Goal: Task Accomplishment & Management: Complete application form

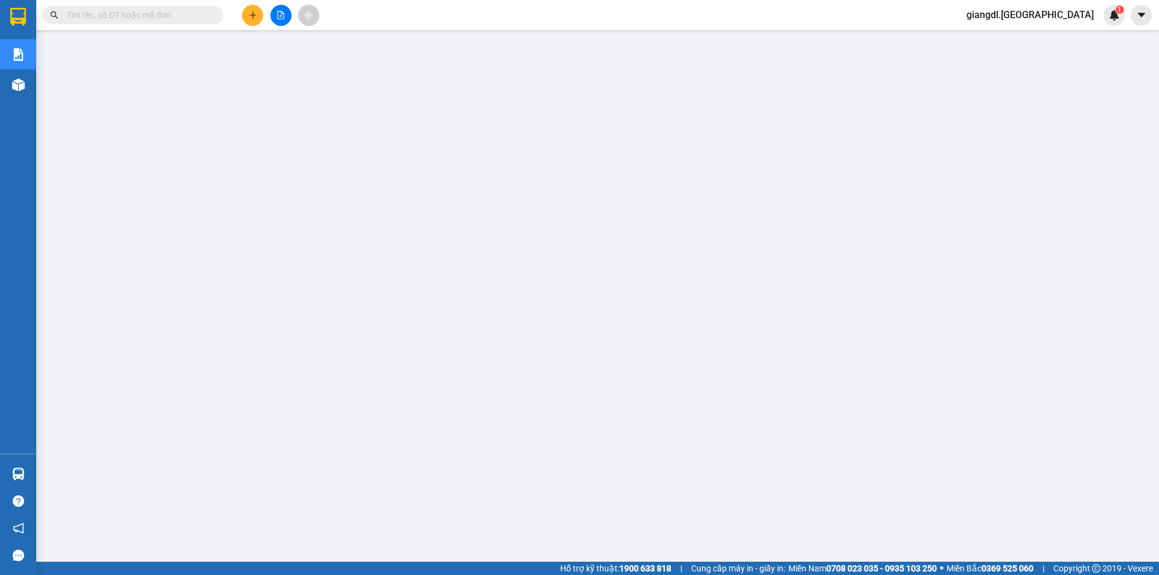
drag, startPoint x: 0, startPoint y: 0, endPoint x: 246, endPoint y: 9, distance: 246.5
click at [246, 9] on button at bounding box center [252, 15] width 21 height 21
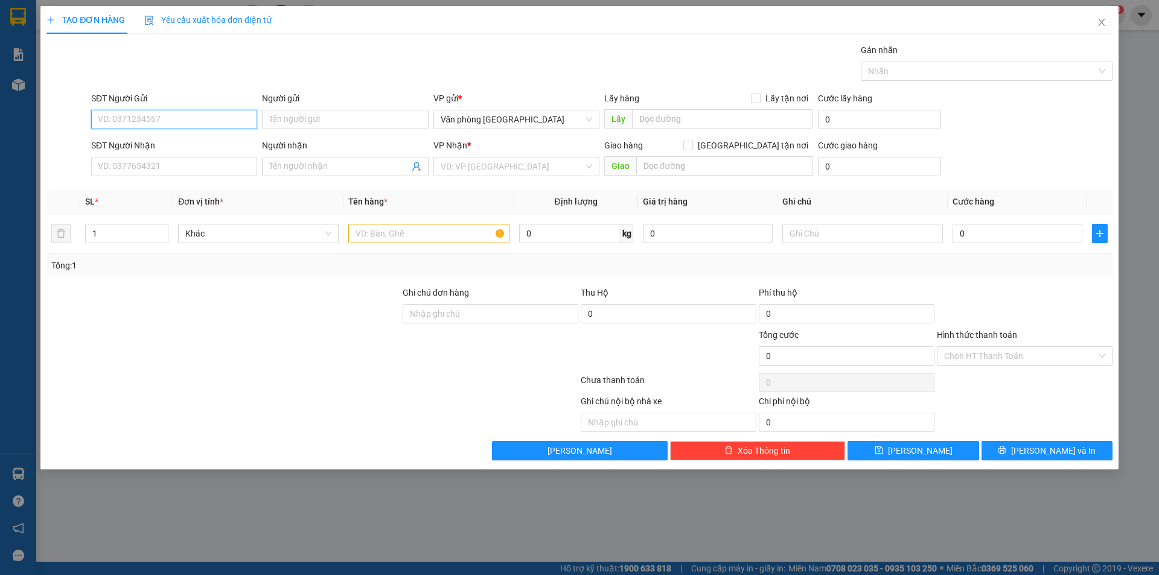
click at [208, 121] on input "SĐT Người Gửi" at bounding box center [174, 119] width 166 height 19
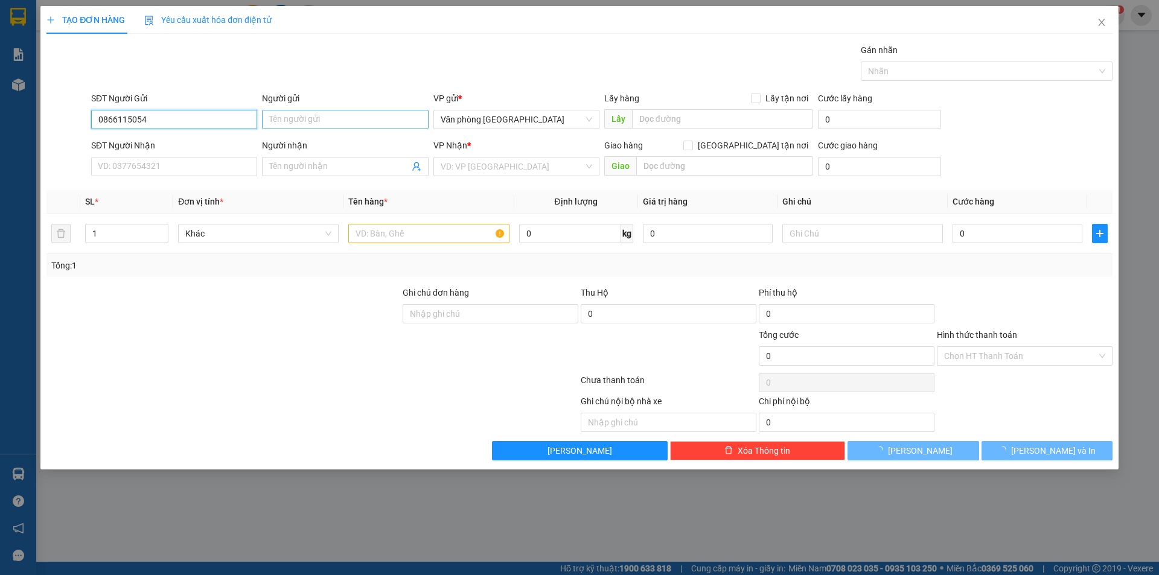
type input "0866115054"
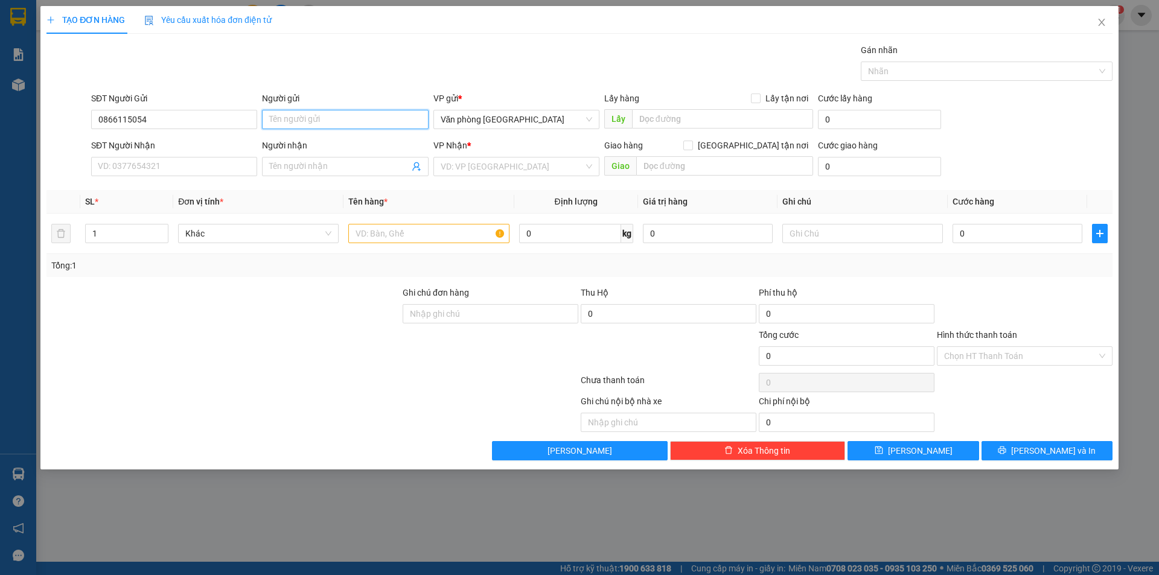
drag, startPoint x: 308, startPoint y: 119, endPoint x: 302, endPoint y: 111, distance: 9.5
click at [308, 117] on input "Người gửi" at bounding box center [345, 119] width 166 height 19
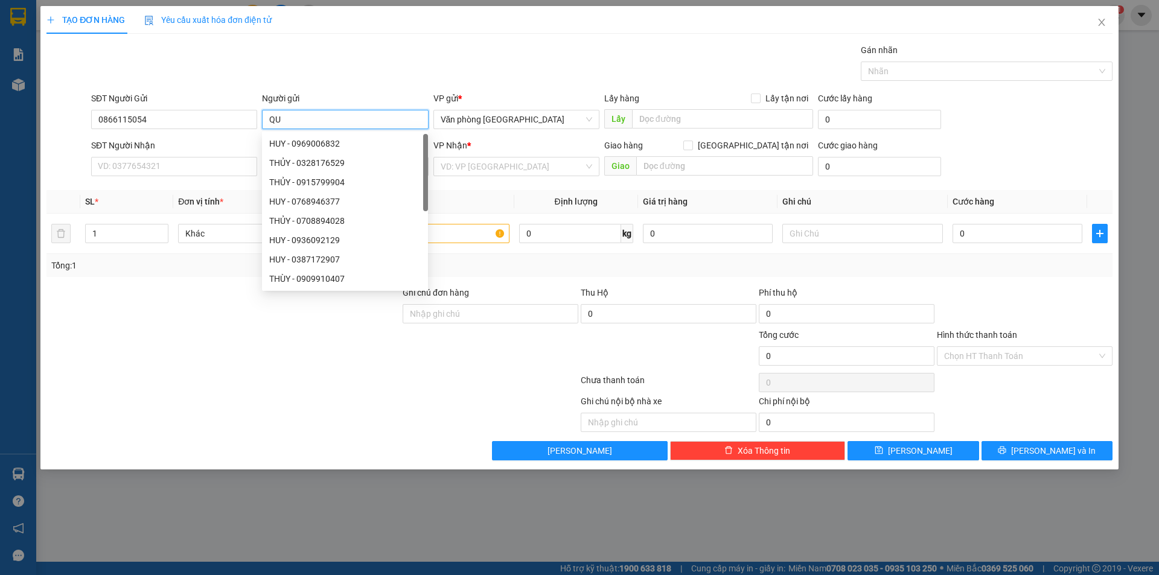
type input "Q"
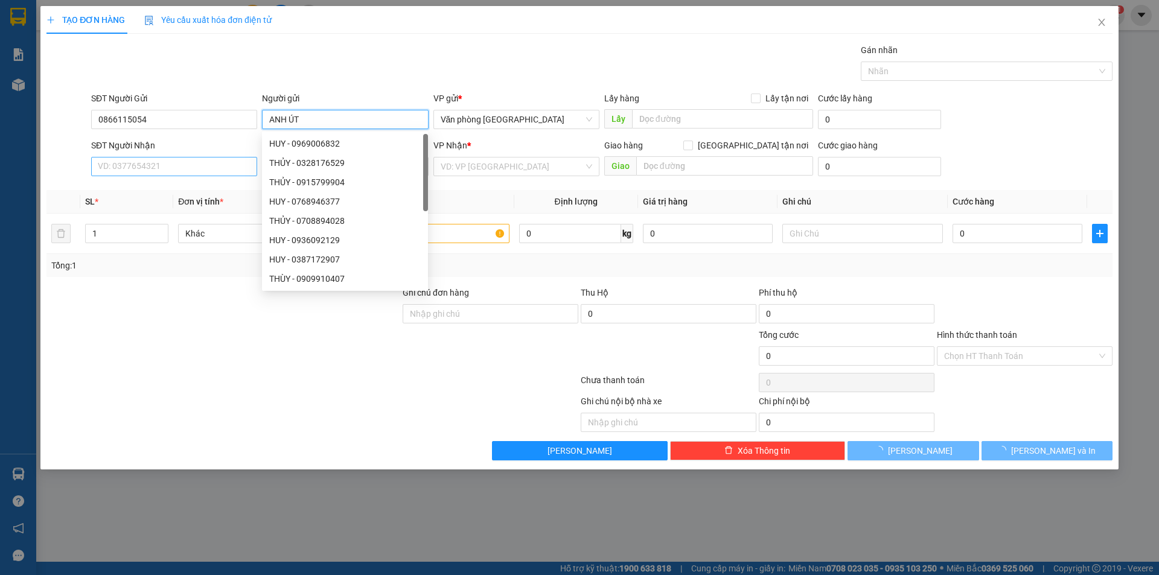
type input "ANH ÚT"
click at [146, 167] on input "SĐT Người Nhận" at bounding box center [174, 166] width 166 height 19
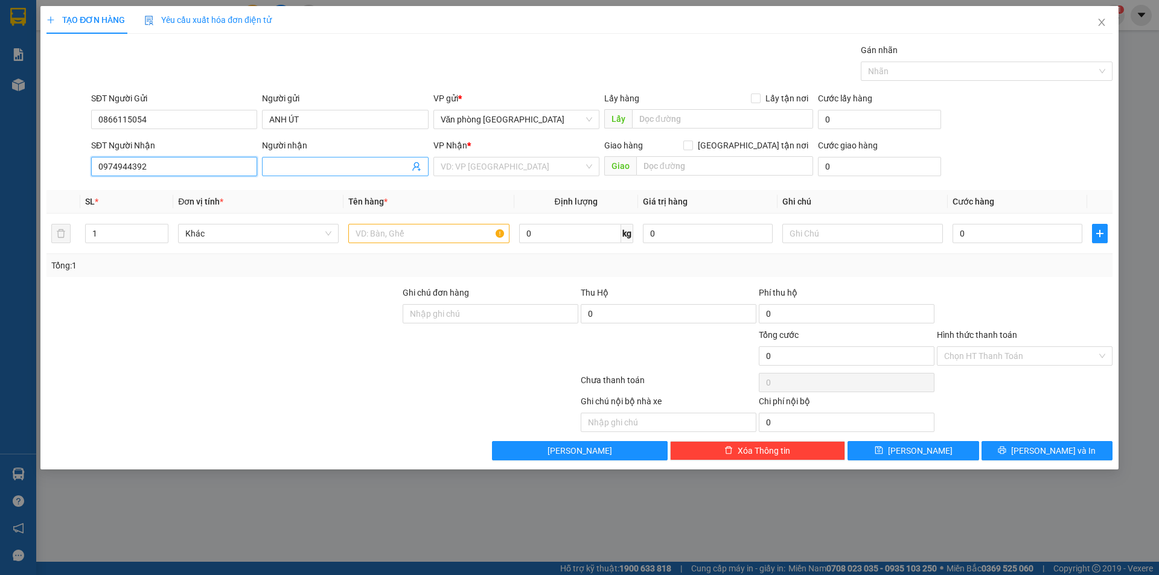
type input "0974944392"
click at [289, 169] on input "Người nhận" at bounding box center [338, 166] width 139 height 13
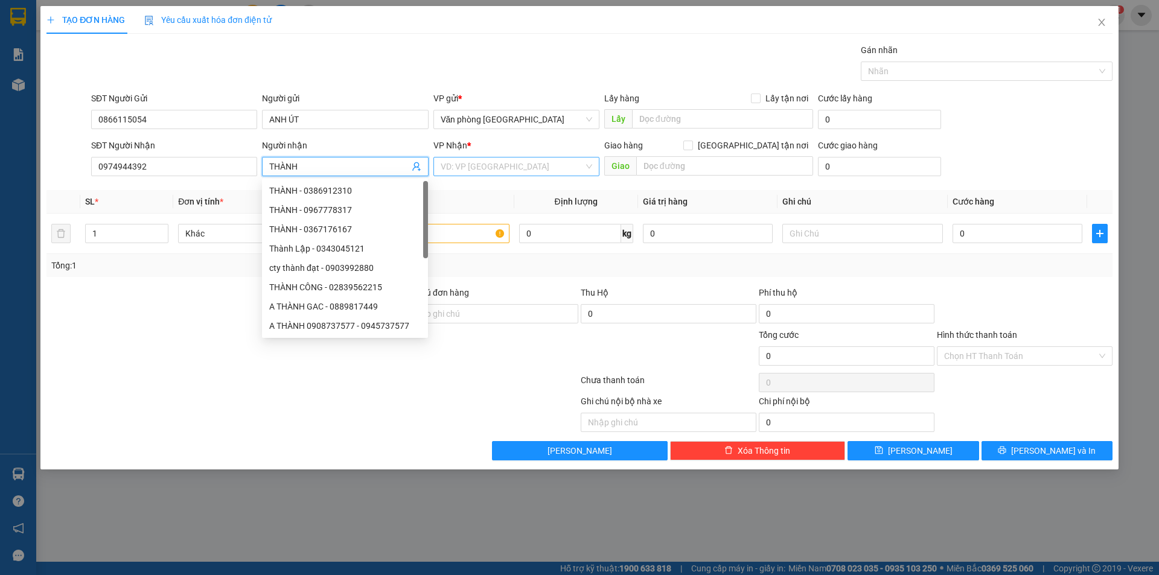
type input "THÀNH"
click at [464, 160] on input "search" at bounding box center [512, 167] width 143 height 18
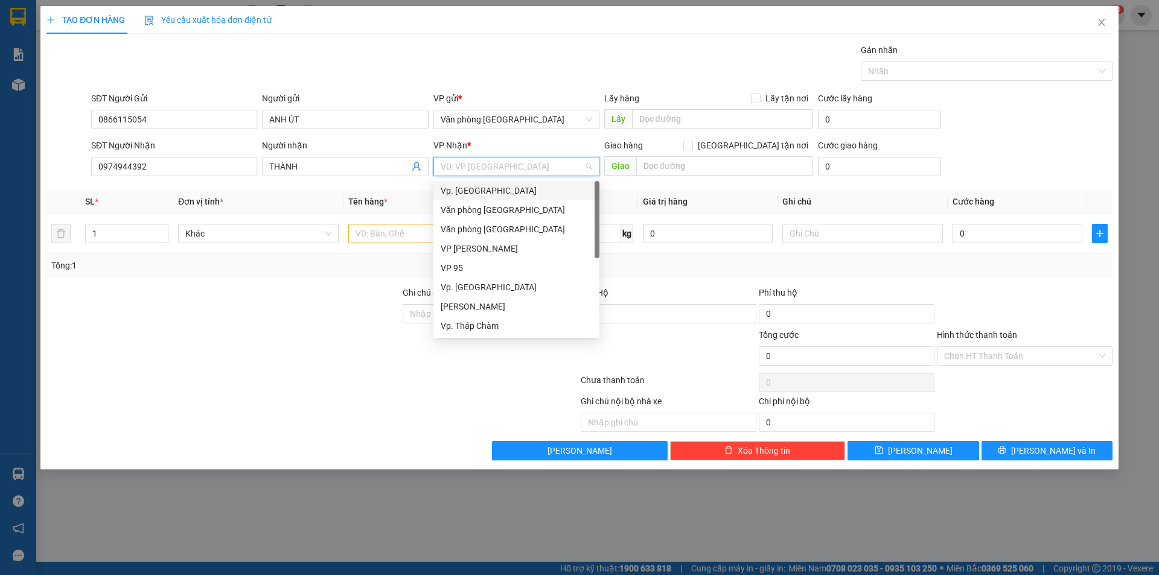
type input "B"
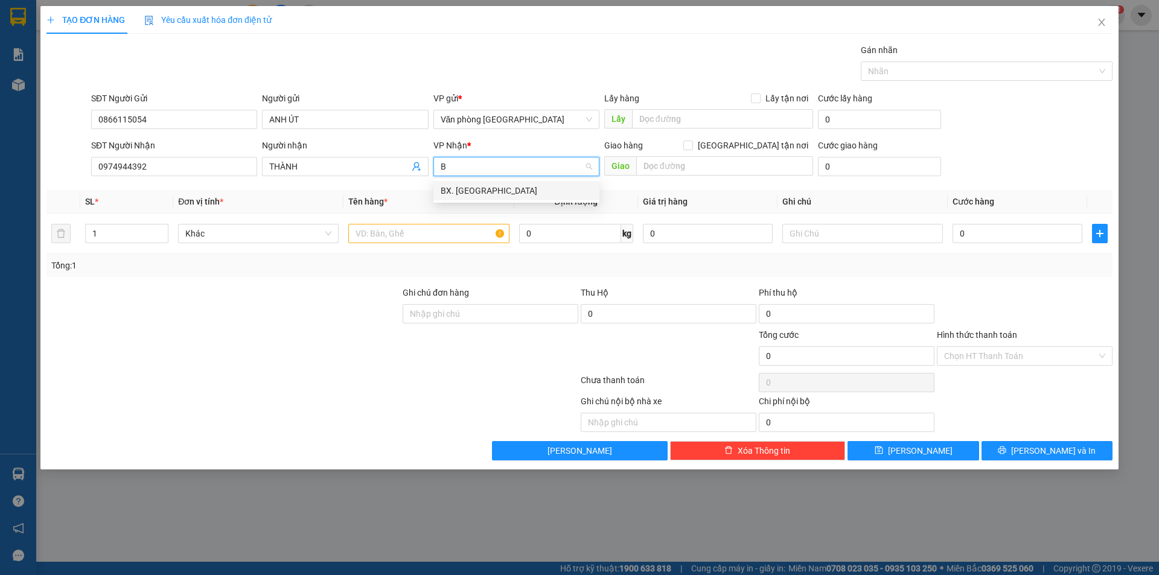
click at [472, 190] on div "BX. [GEOGRAPHIC_DATA]" at bounding box center [517, 190] width 152 height 13
click at [435, 232] on input "text" at bounding box center [428, 233] width 161 height 19
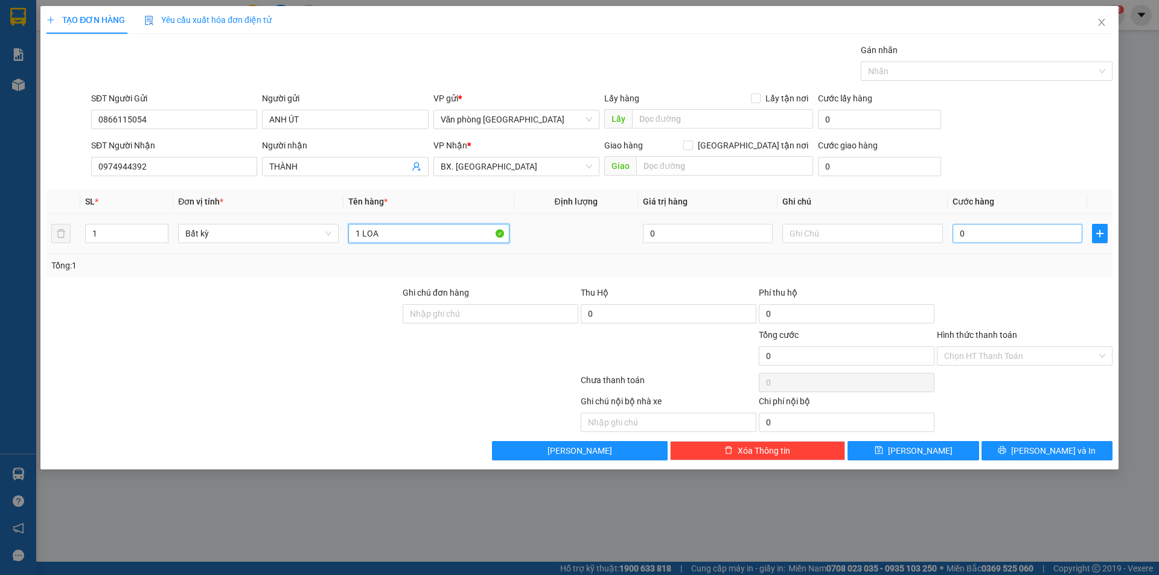
type input "1 LOA"
click at [959, 230] on input "0" at bounding box center [1018, 233] width 130 height 19
click at [962, 231] on input "0" at bounding box center [1018, 233] width 130 height 19
type input "50"
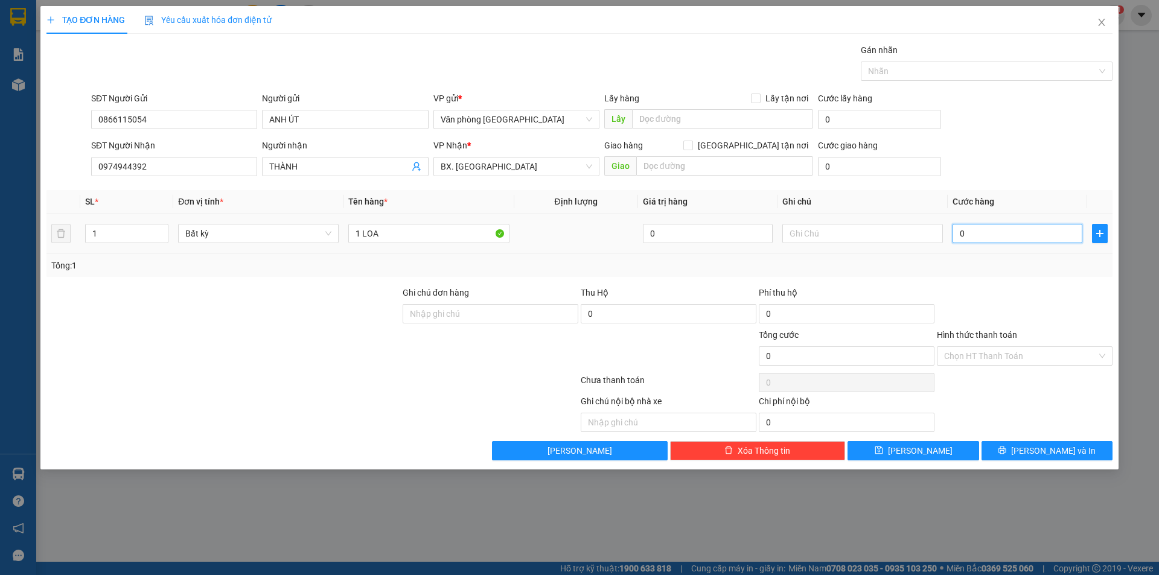
type input "50"
type input "500"
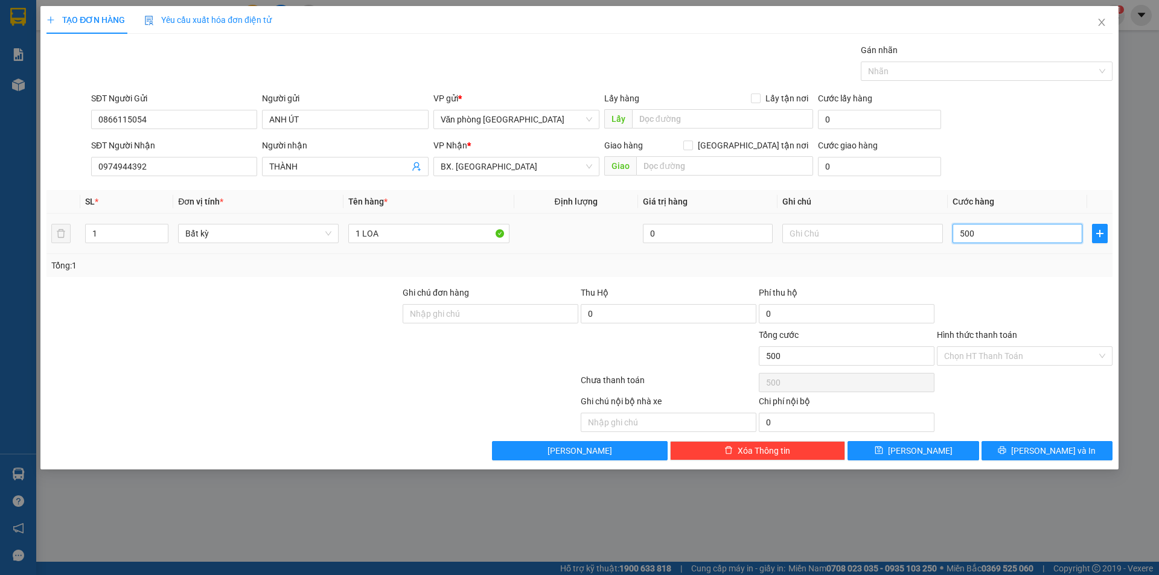
type input "5.000"
type input "50.000"
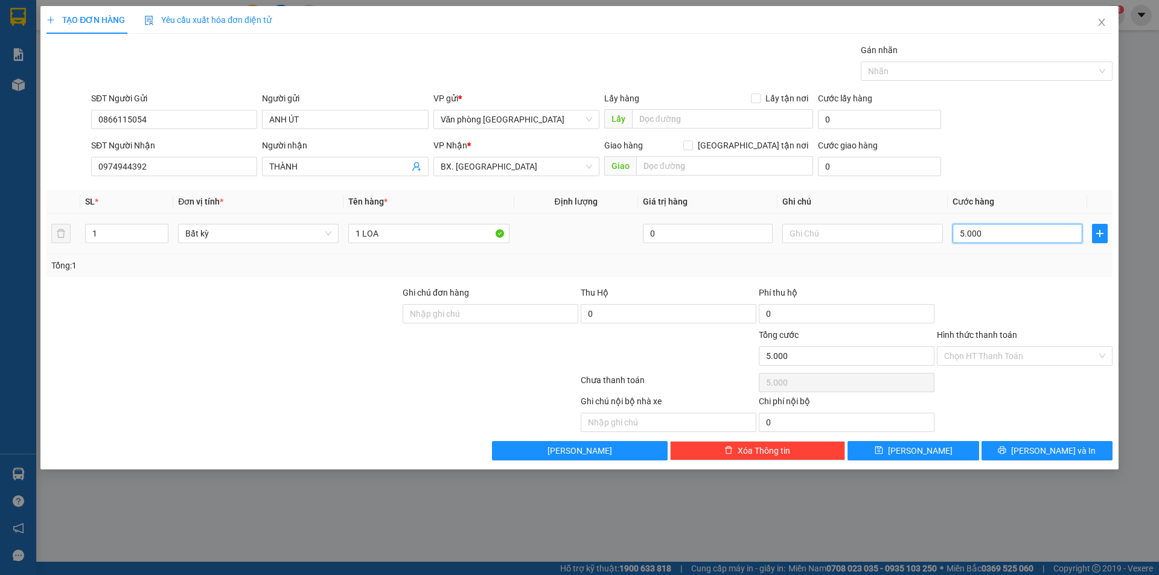
type input "50.000"
click at [1012, 359] on input "Hình thức thanh toán" at bounding box center [1020, 356] width 153 height 18
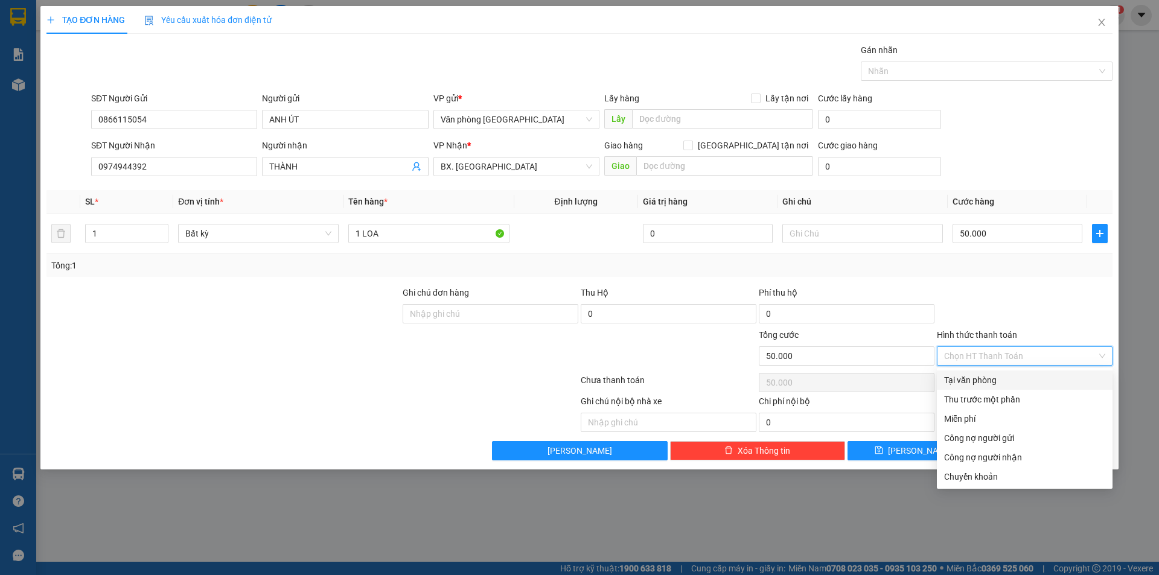
click at [1006, 380] on div "Tại văn phòng" at bounding box center [1024, 380] width 161 height 13
type input "0"
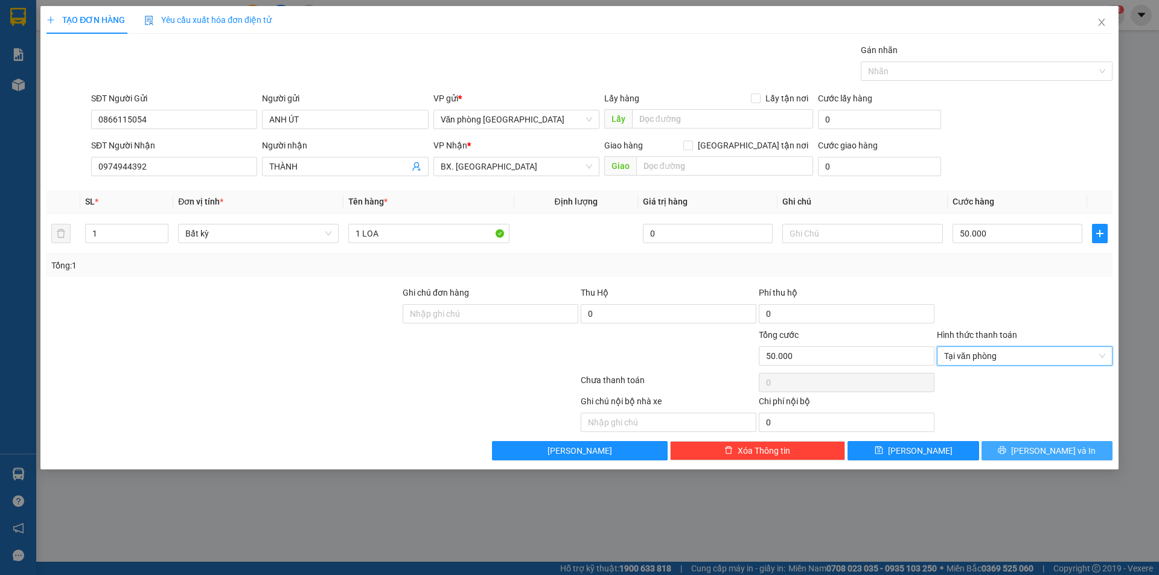
click at [1033, 450] on button "[PERSON_NAME] và In" at bounding box center [1047, 450] width 131 height 19
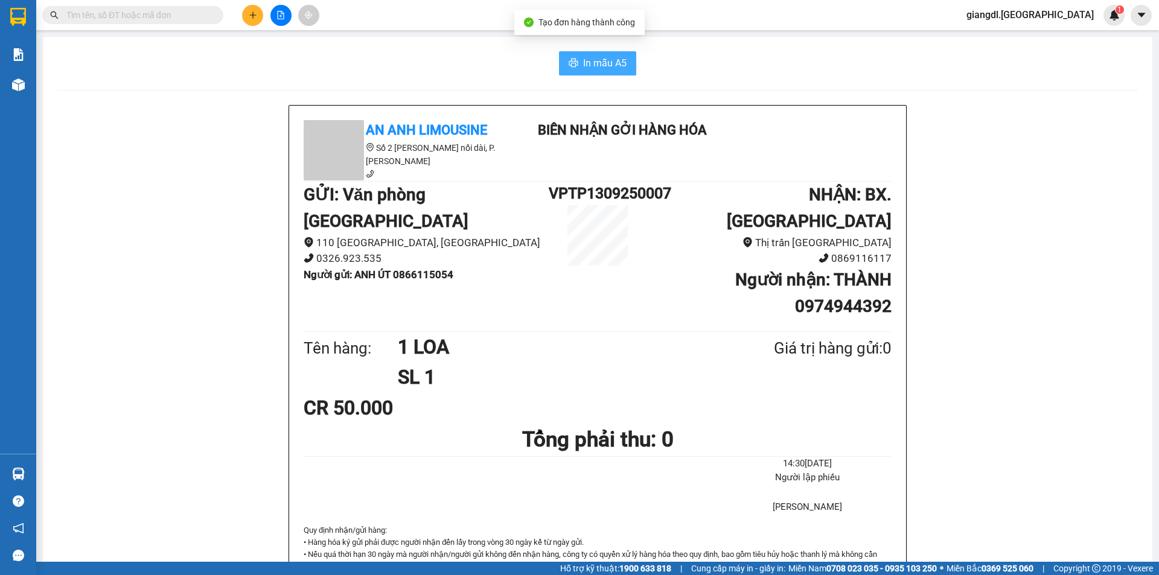
click at [592, 58] on span "In mẫu A5" at bounding box center [604, 63] width 43 height 15
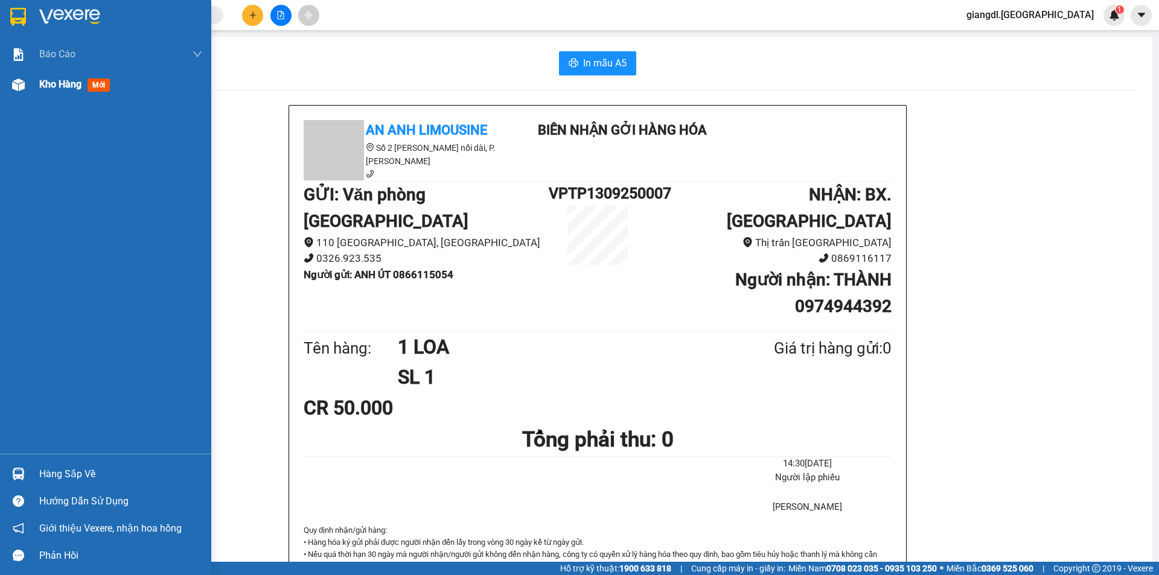
click at [36, 79] on div "Kho hàng mới" at bounding box center [105, 84] width 211 height 30
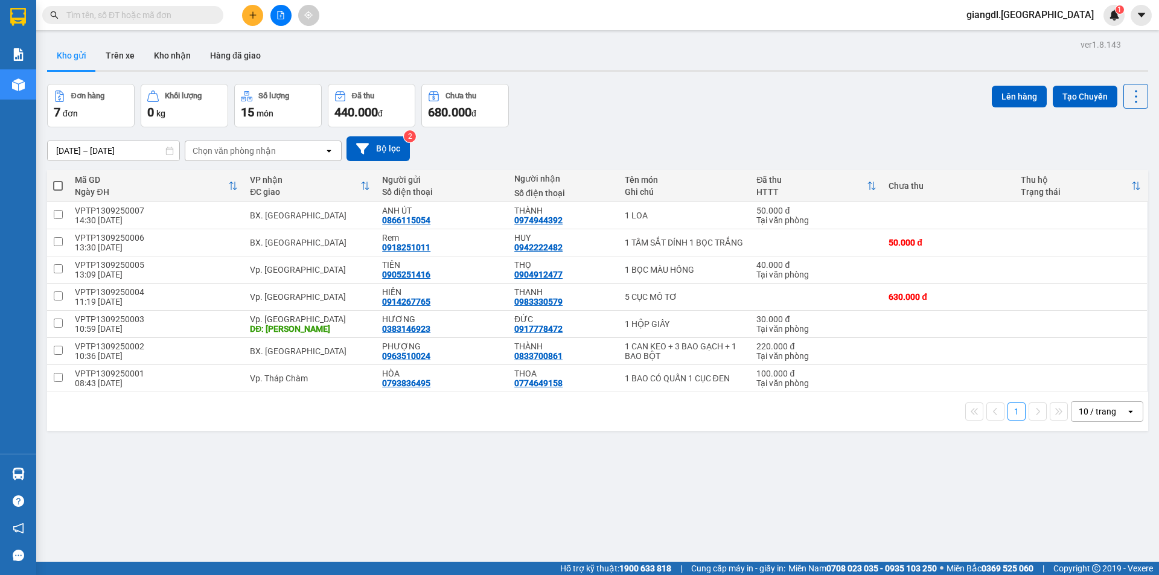
click at [712, 177] on div "Tên món" at bounding box center [685, 180] width 120 height 10
click at [249, 16] on icon "plus" at bounding box center [253, 15] width 8 height 8
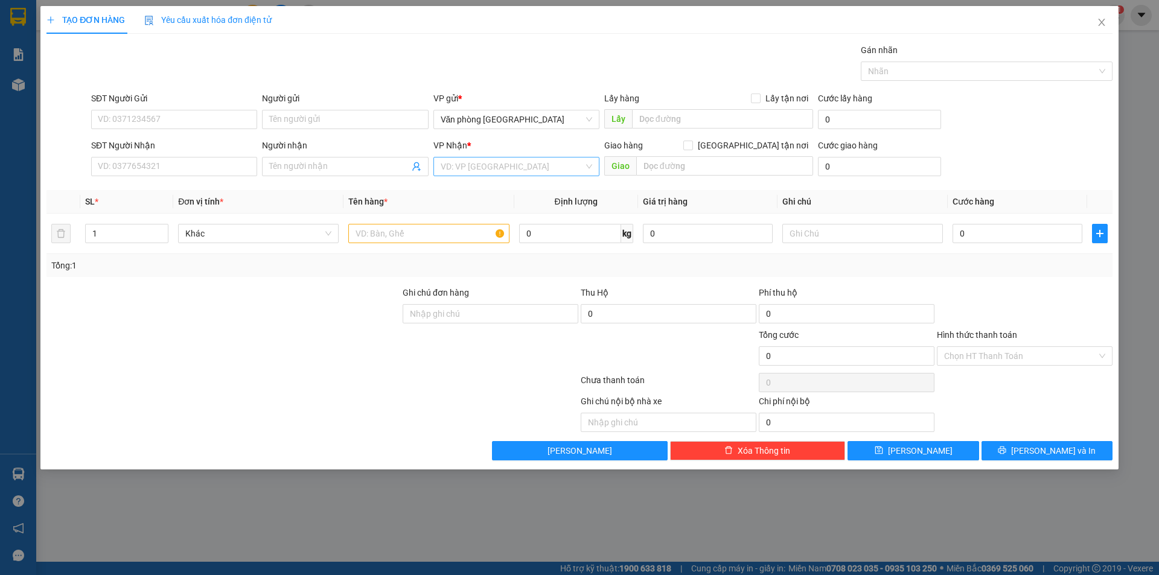
click at [456, 162] on input "search" at bounding box center [512, 167] width 143 height 18
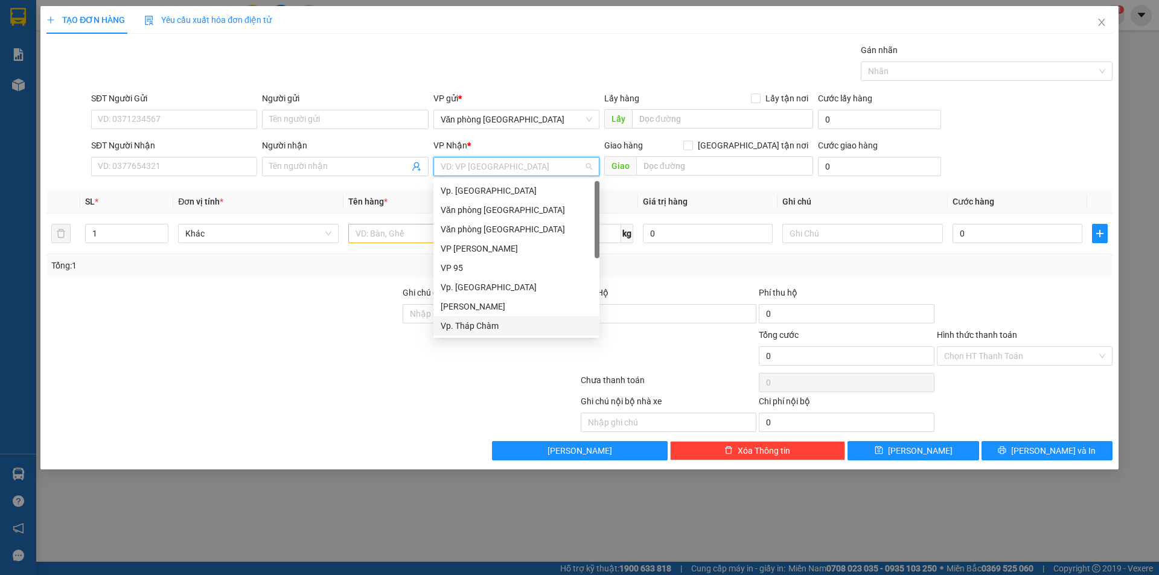
click at [467, 328] on div "Vp. Tháp Chàm" at bounding box center [517, 325] width 152 height 13
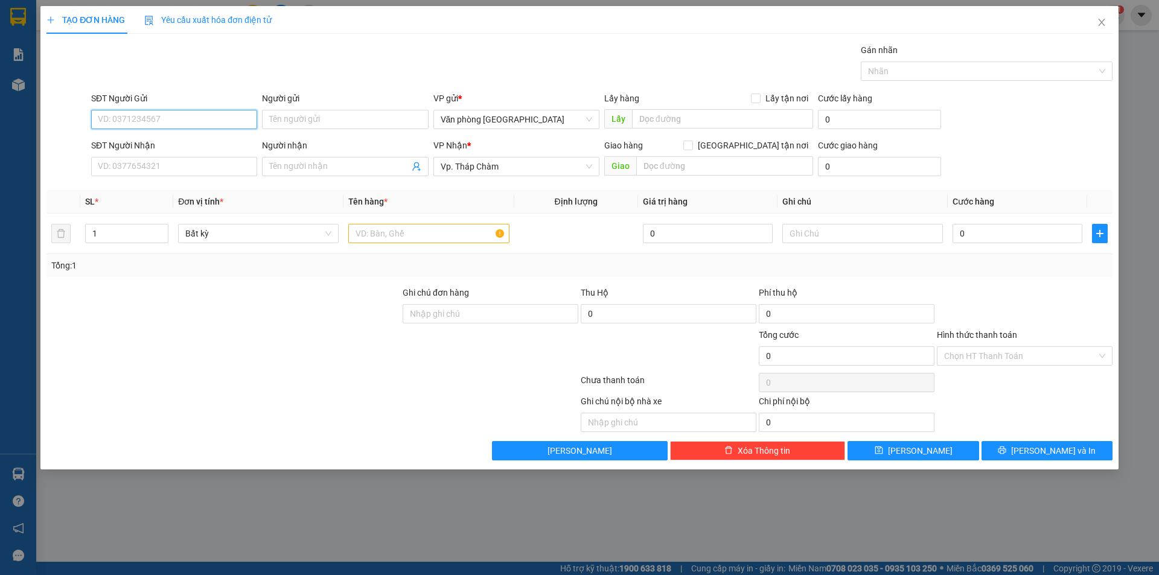
click at [156, 120] on input "SĐT Người Gửi" at bounding box center [174, 119] width 166 height 19
type input "0933128141"
click at [302, 124] on input "Người gửi" at bounding box center [345, 119] width 166 height 19
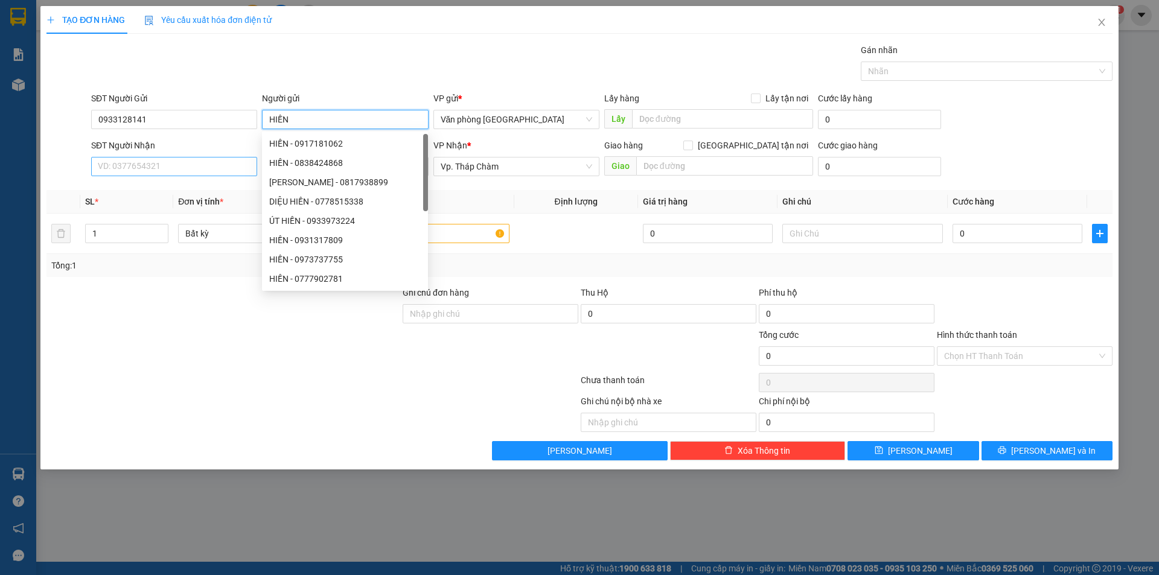
type input "HIỀN"
click at [135, 176] on input "SĐT Người Nhận" at bounding box center [174, 166] width 166 height 19
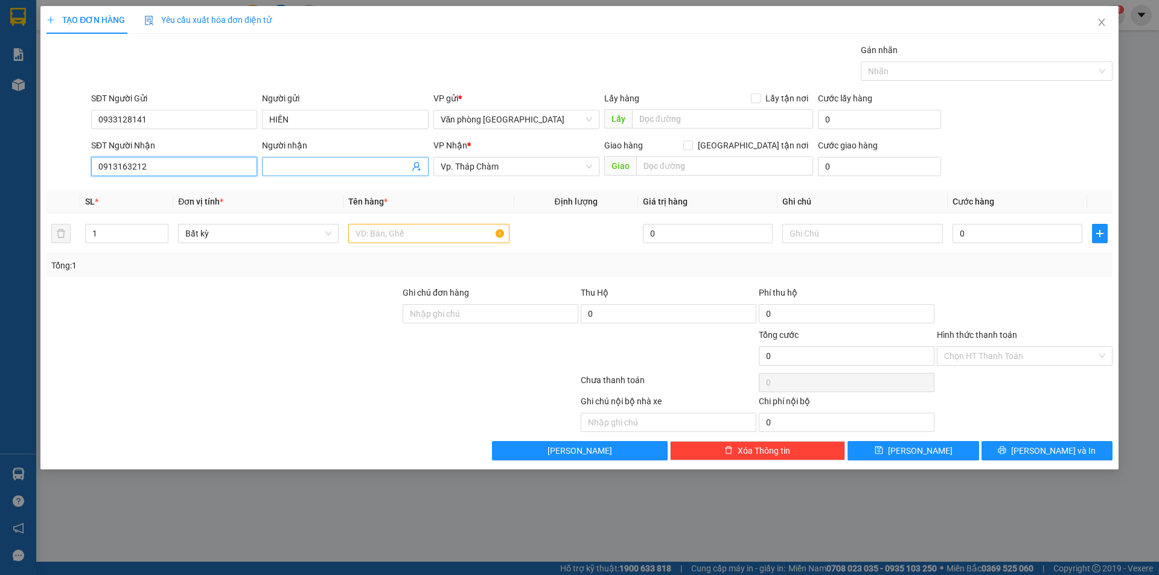
type input "0913163212"
drag, startPoint x: 275, startPoint y: 167, endPoint x: 269, endPoint y: 159, distance: 9.5
click at [274, 164] on input "Người nhận" at bounding box center [338, 166] width 139 height 13
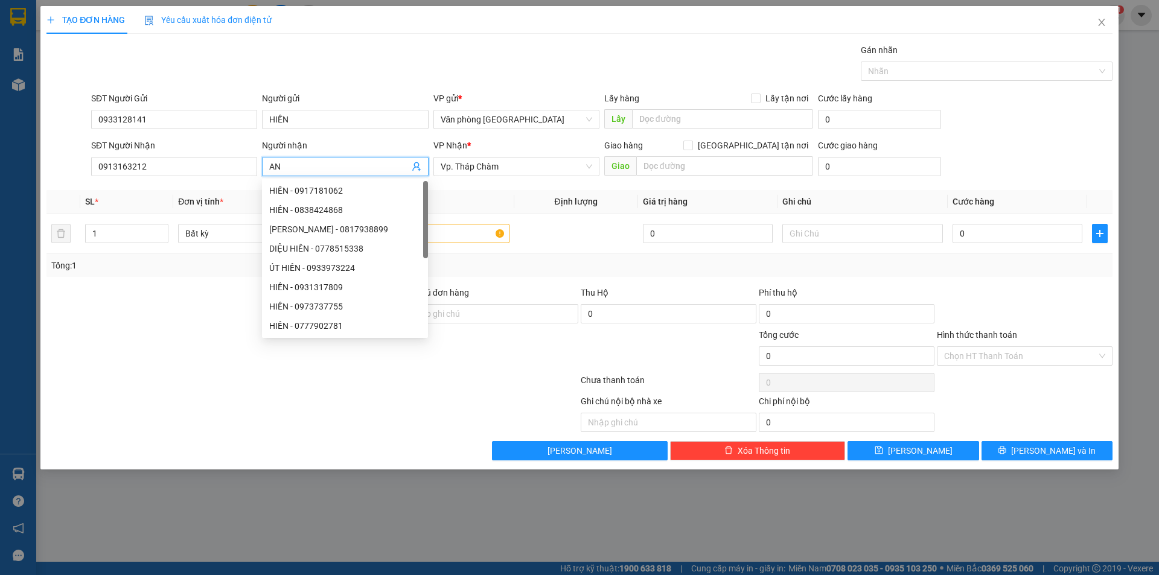
type input "A"
type input "YẾN"
click at [464, 240] on input "text" at bounding box center [428, 233] width 161 height 19
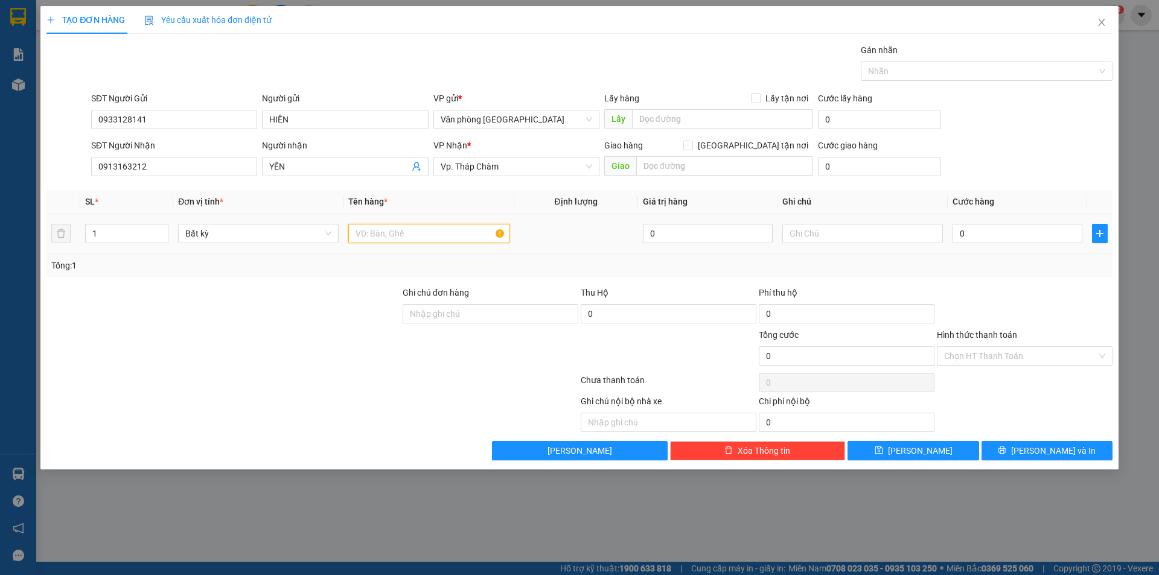
click at [466, 232] on input "text" at bounding box center [428, 233] width 161 height 19
type input "1 THÙNG XỐP"
click at [965, 229] on input "0" at bounding box center [1018, 233] width 130 height 19
click at [961, 232] on input "0" at bounding box center [1018, 233] width 130 height 19
click at [961, 235] on input "0" at bounding box center [1018, 233] width 130 height 19
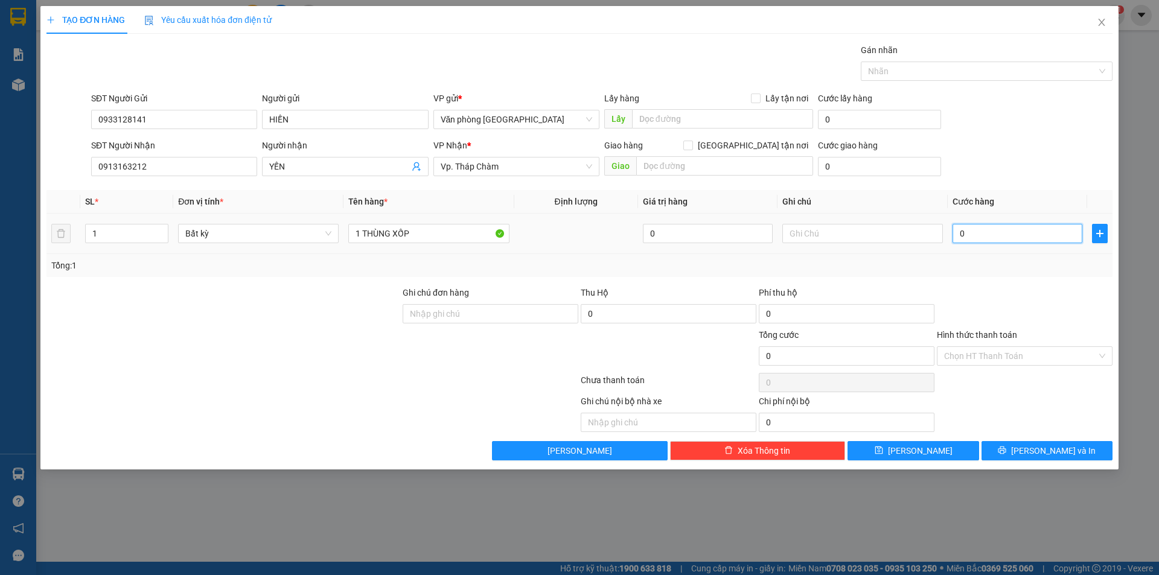
type input "50"
type input "500"
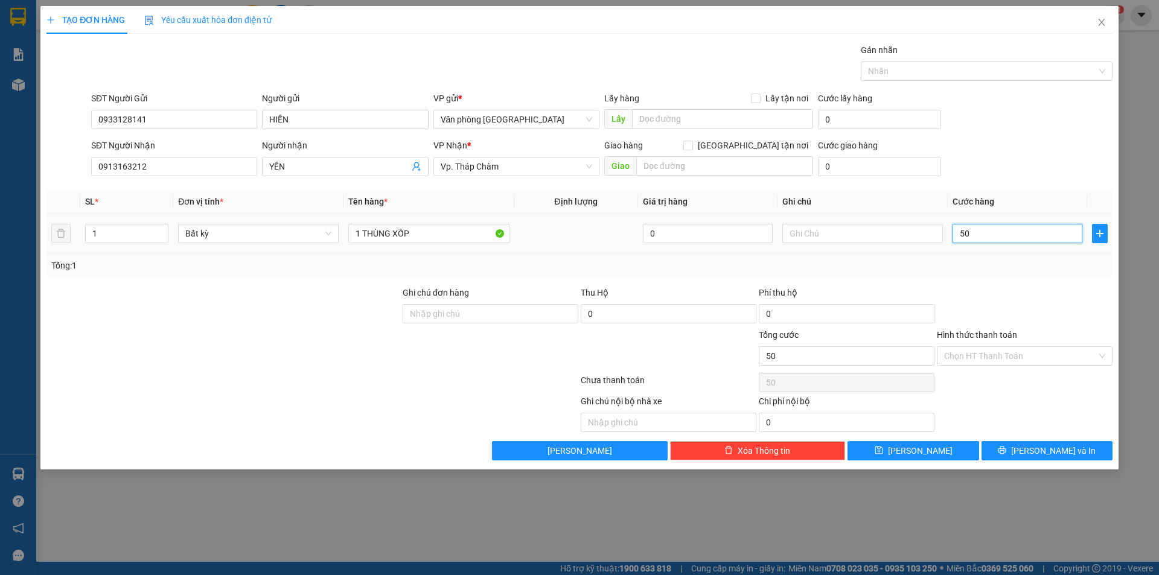
type input "500"
type input "5.000"
type input "50.000"
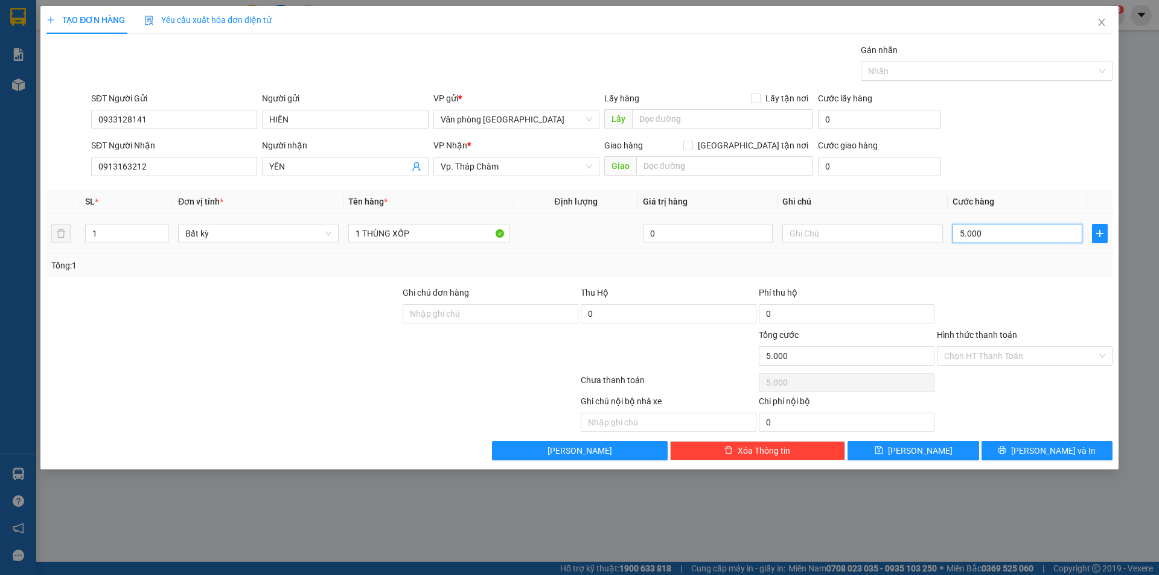
type input "50.000"
click at [1016, 359] on input "Hình thức thanh toán" at bounding box center [1020, 356] width 153 height 18
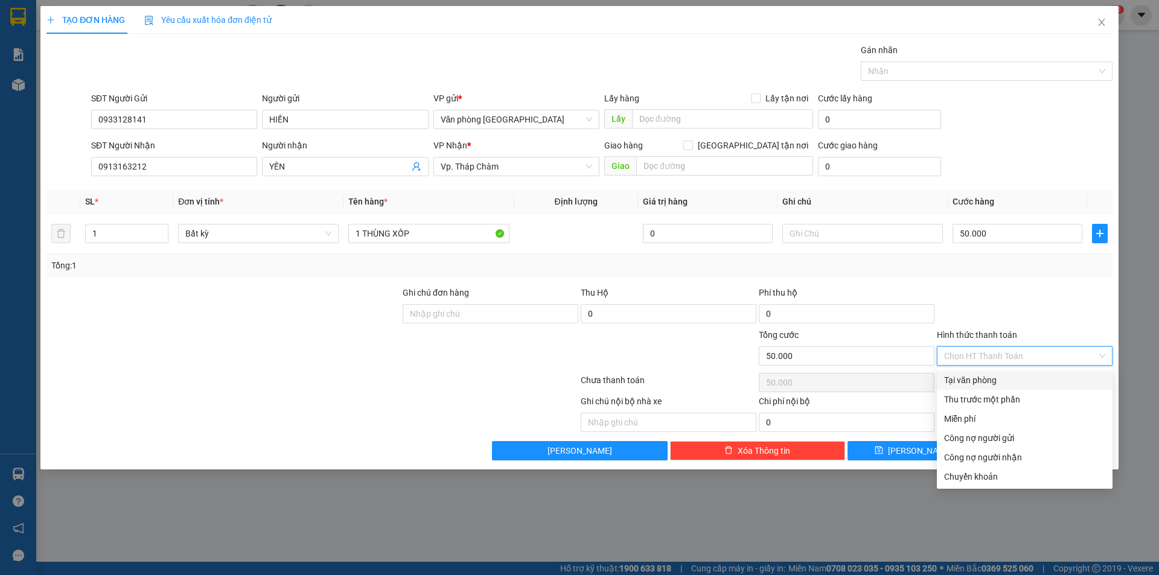
click at [1009, 376] on div "Tại văn phòng" at bounding box center [1024, 380] width 161 height 13
type input "0"
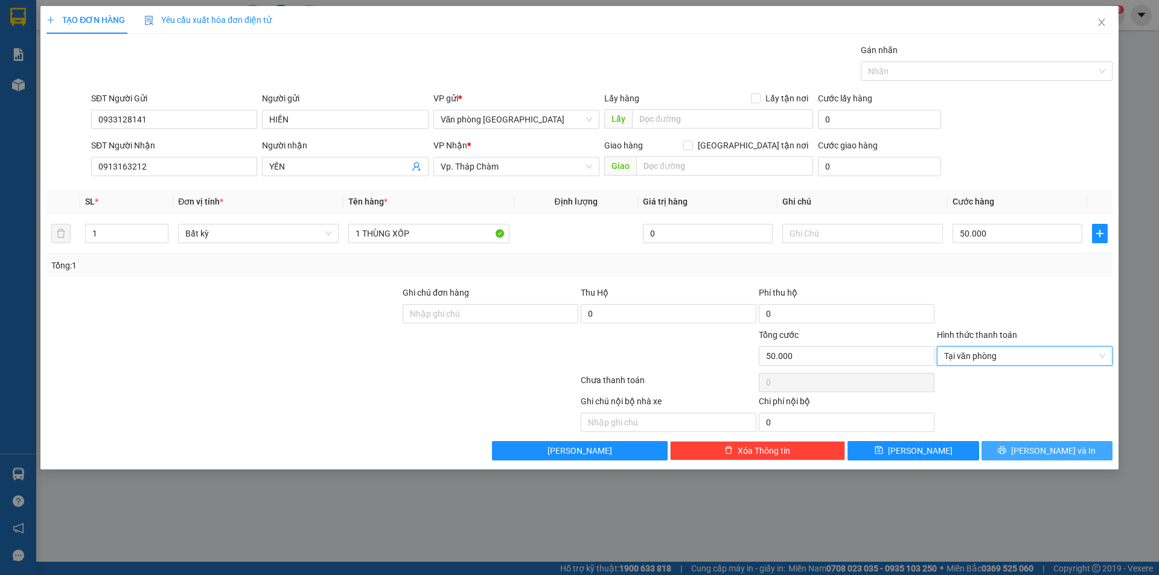
click at [1043, 449] on span "[PERSON_NAME] và In" at bounding box center [1053, 450] width 85 height 13
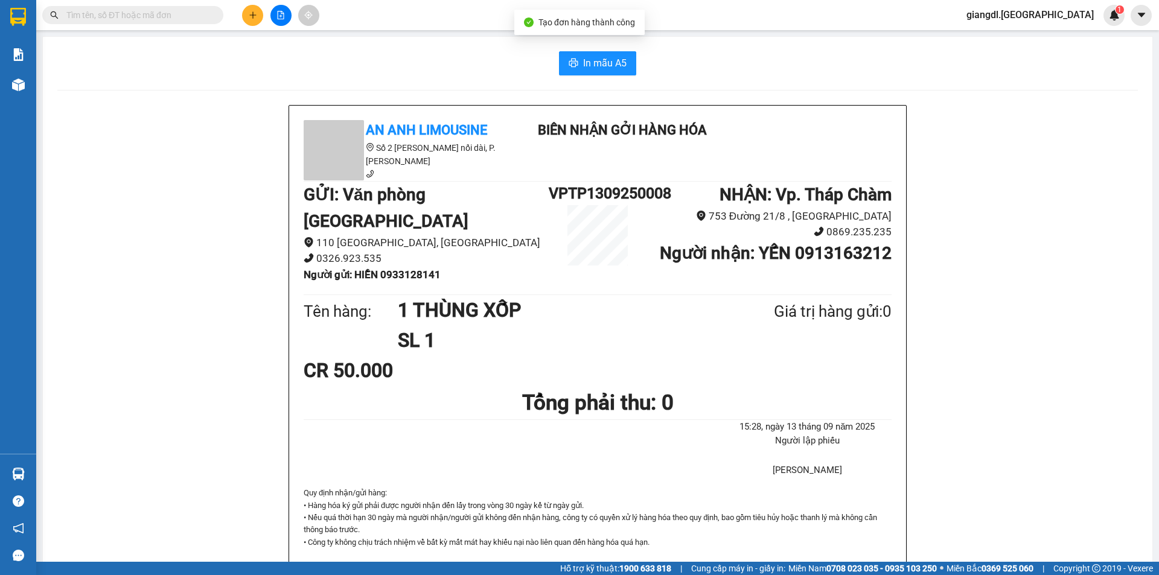
drag, startPoint x: 606, startPoint y: 36, endPoint x: 598, endPoint y: 62, distance: 27.3
click at [606, 39] on main "In mẫu A5 An Anh Limousine Số 2 [PERSON_NAME] nối dài, P. [PERSON_NAME] Biên nh…" at bounding box center [579, 281] width 1159 height 562
click at [597, 63] on span "In mẫu A5" at bounding box center [604, 63] width 43 height 15
